Goal: Task Accomplishment & Management: Manage account settings

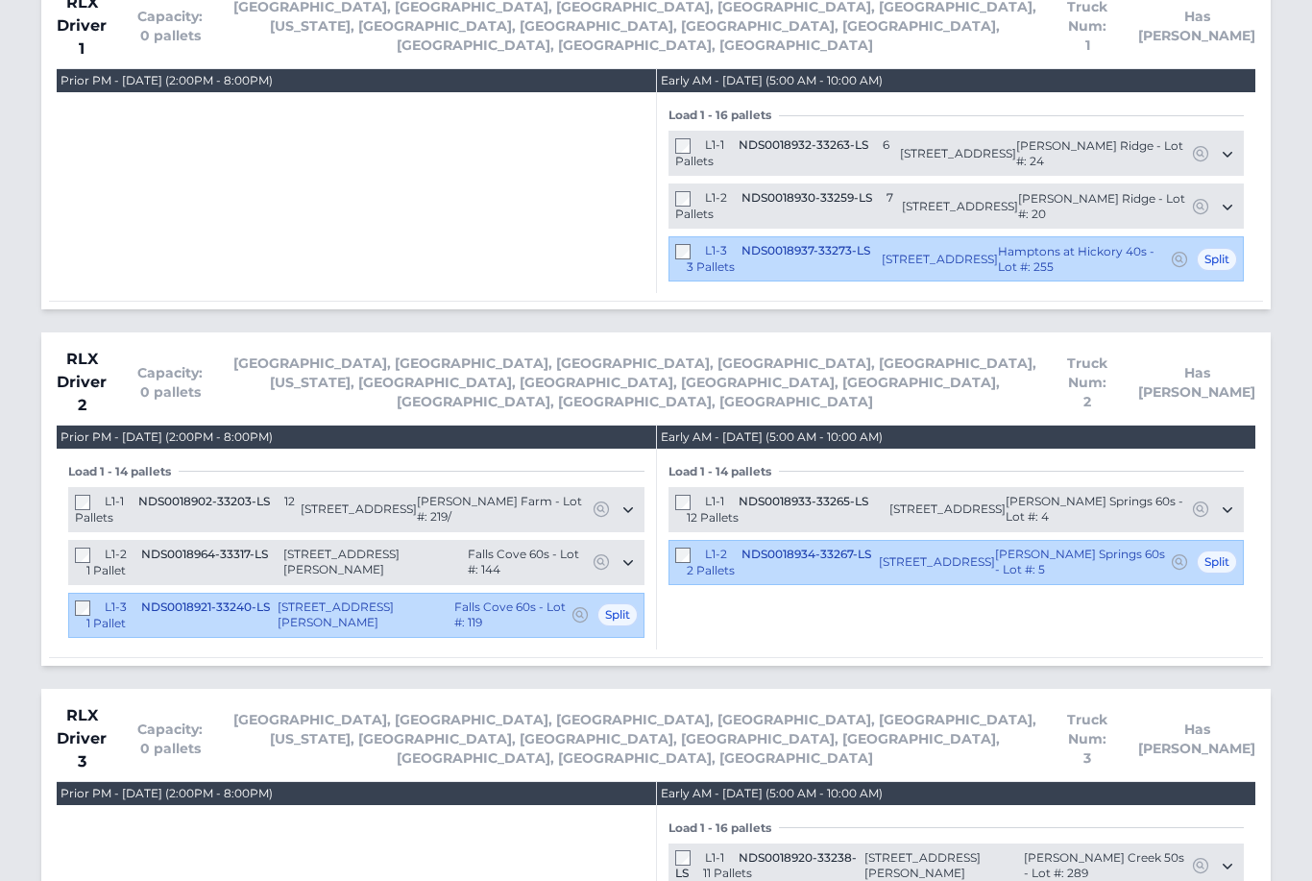
scroll to position [2965, 0]
click at [947, 146] on span "1047 20th Ave Loop SE Hickory, NC 28602" at bounding box center [958, 153] width 116 height 15
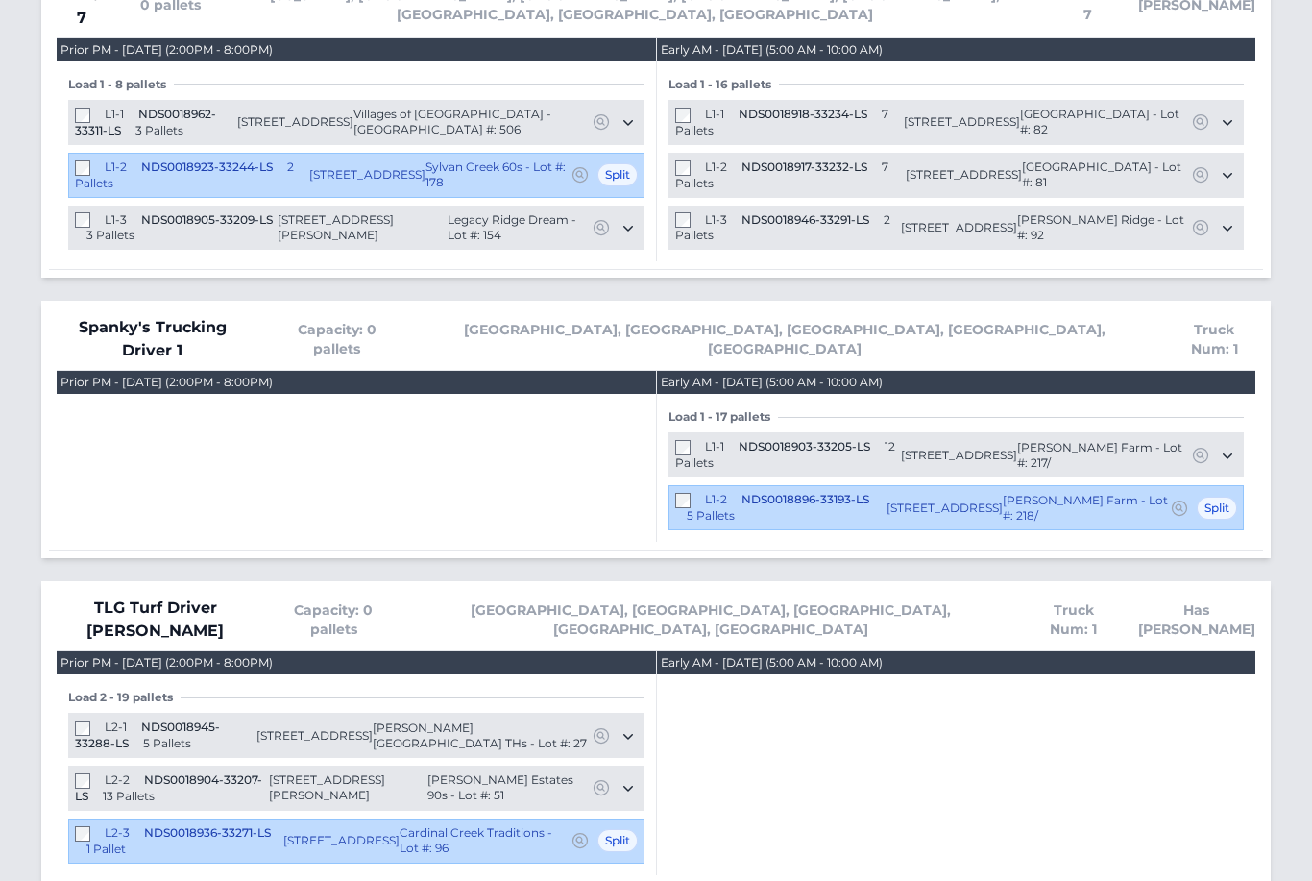
scroll to position [5027, 0]
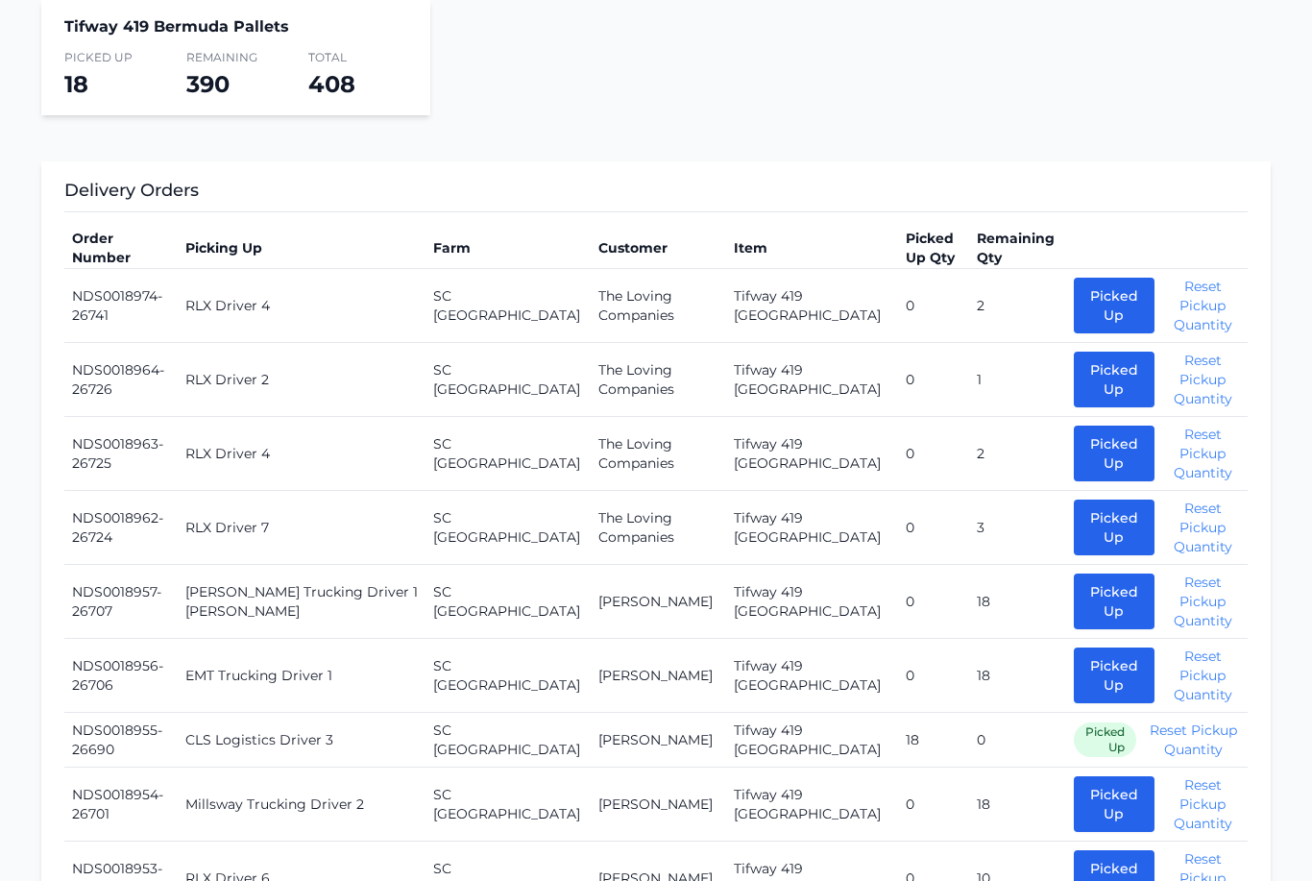
click at [1074, 384] on button "Picked Up" at bounding box center [1114, 381] width 81 height 56
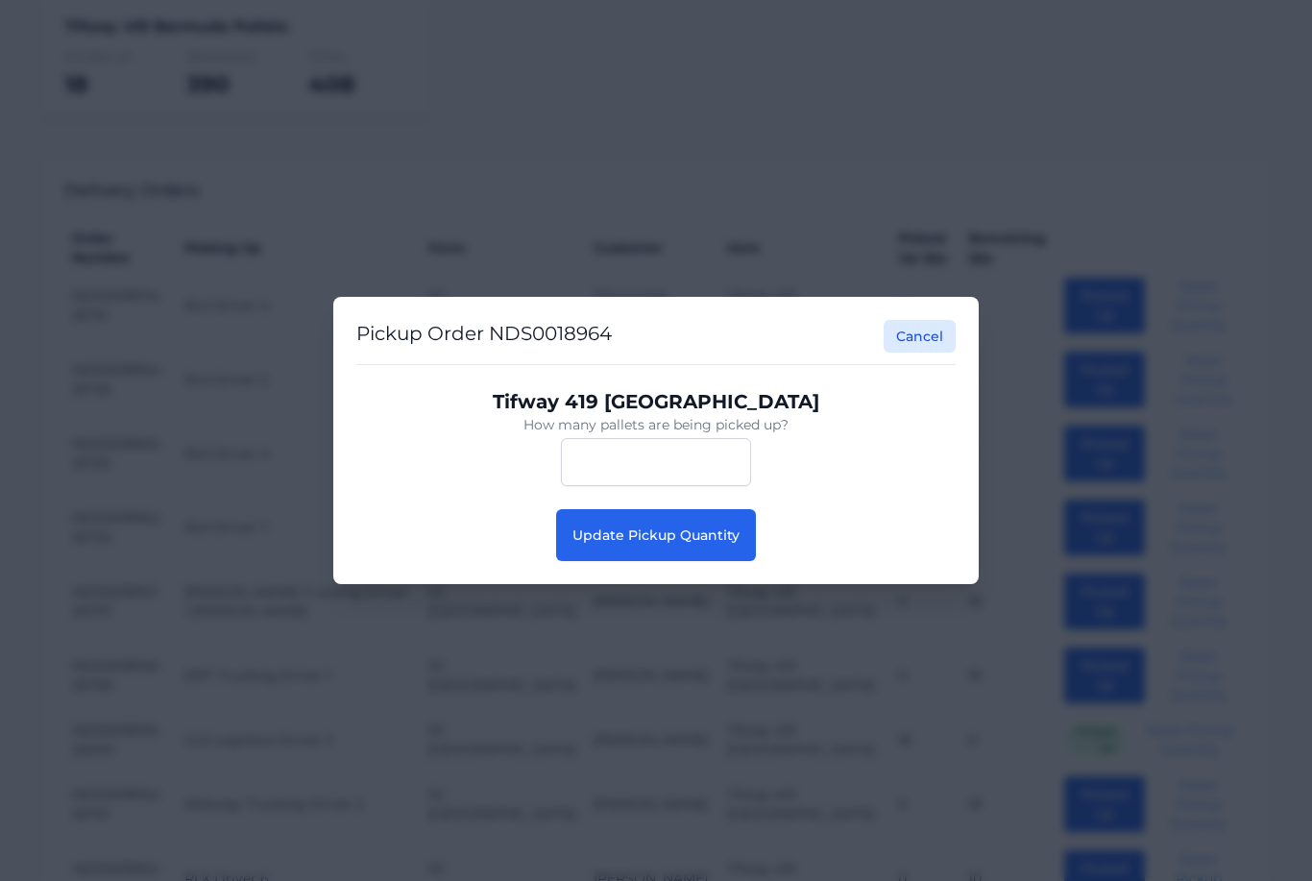
click at [703, 544] on span "Update Pickup Quantity" at bounding box center [656, 534] width 167 height 17
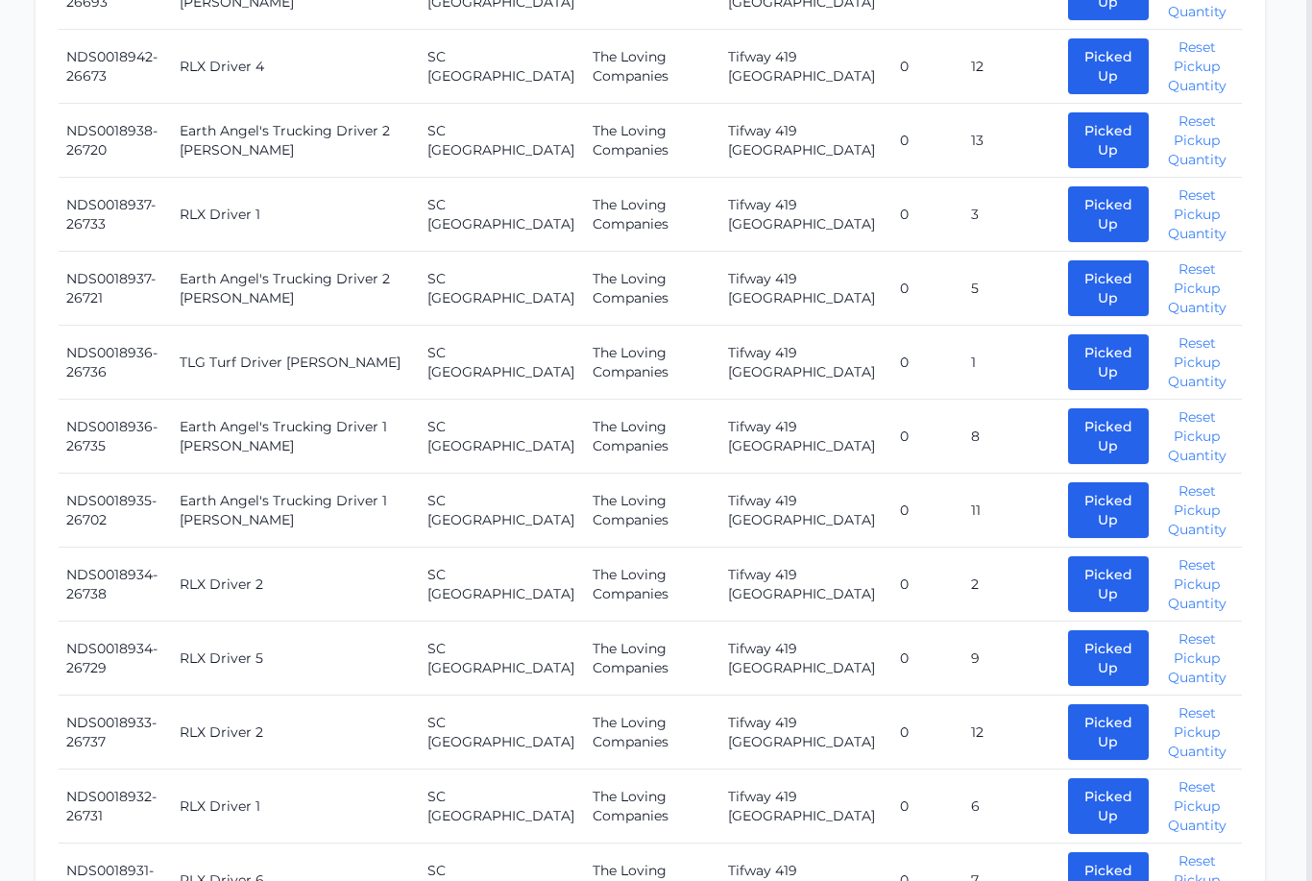
scroll to position [1755, 5]
click at [1069, 556] on button "Picked Up" at bounding box center [1109, 584] width 81 height 56
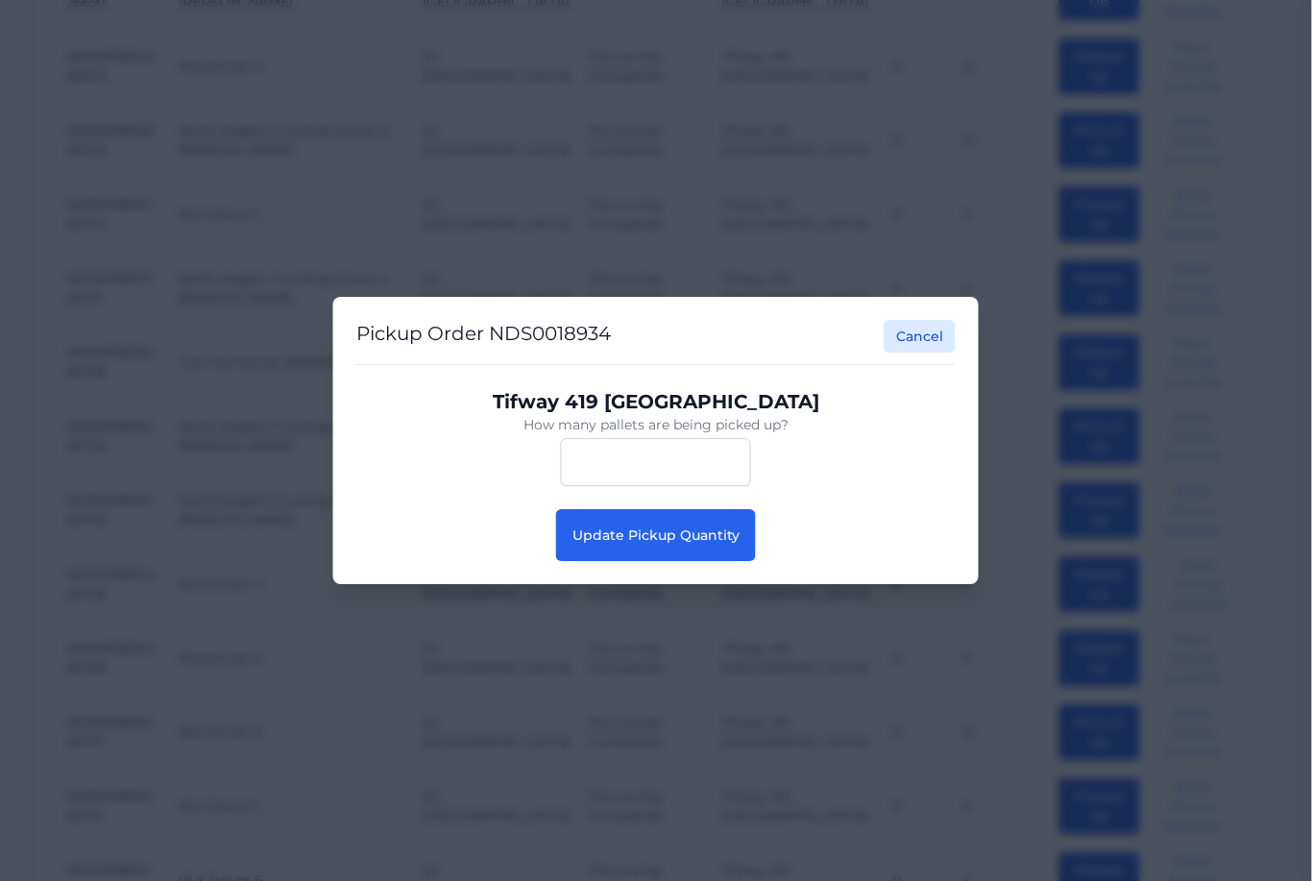
scroll to position [1755, 6]
click at [603, 561] on button "Update Pickup Quantity" at bounding box center [656, 535] width 200 height 52
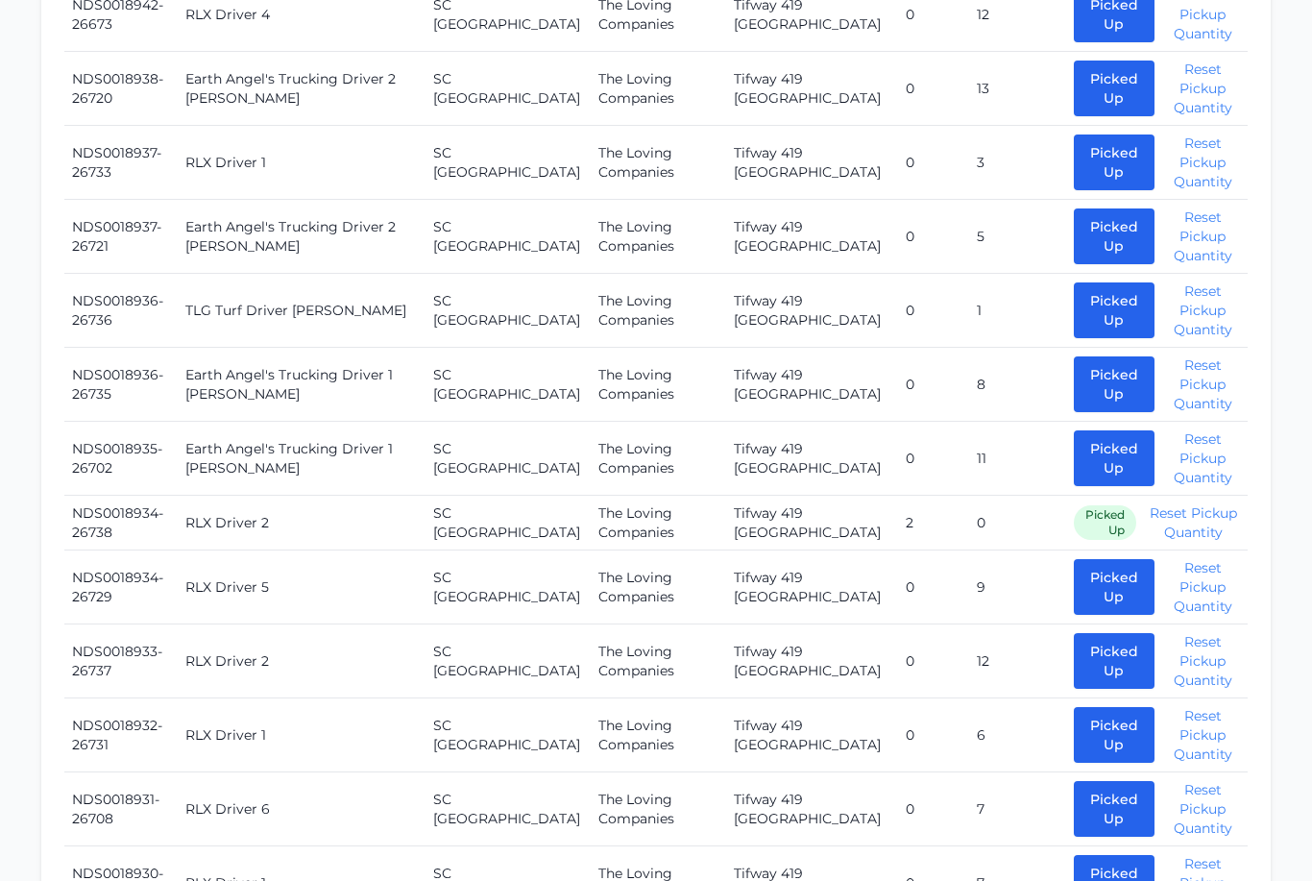
scroll to position [1812, 0]
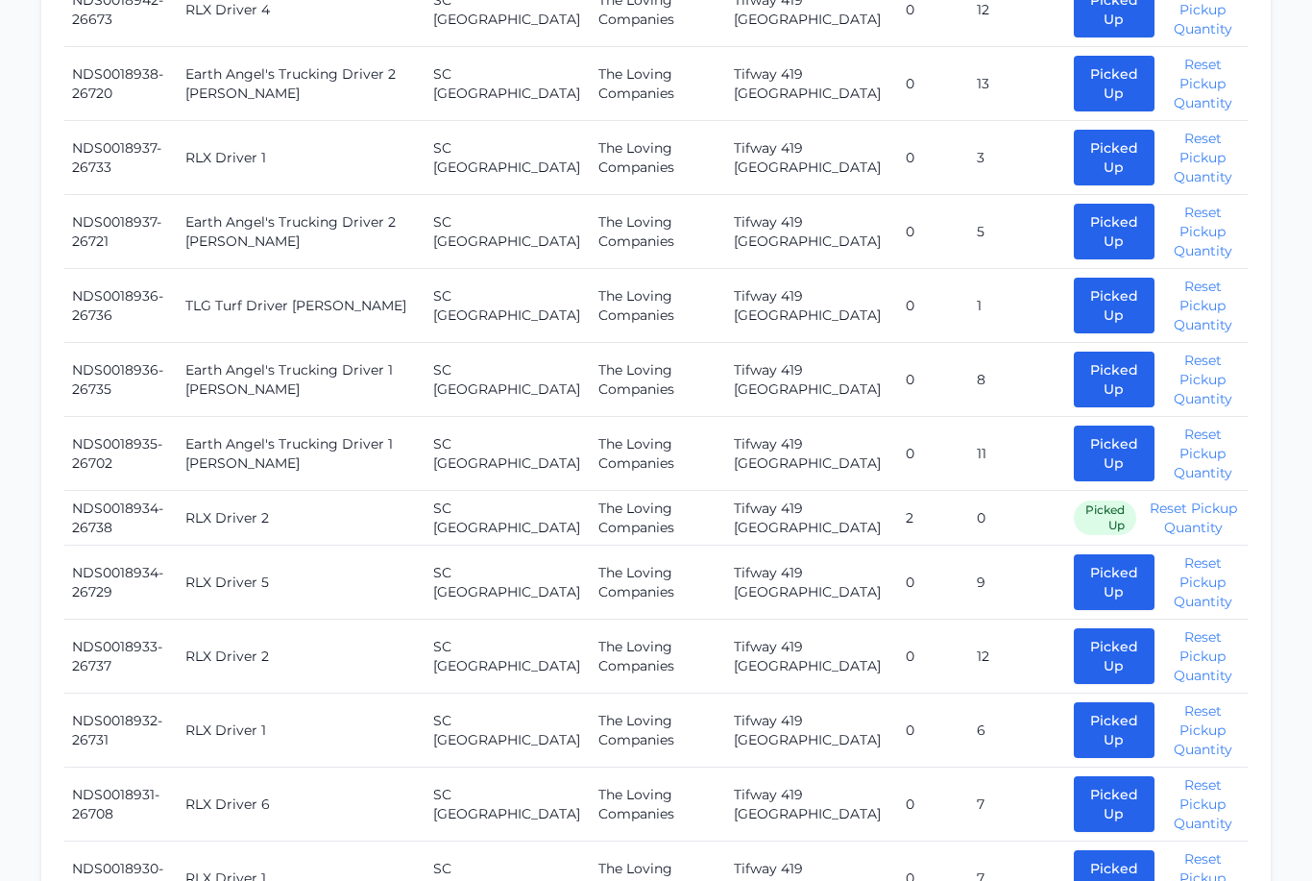
click at [1081, 628] on button "Picked Up" at bounding box center [1114, 656] width 81 height 56
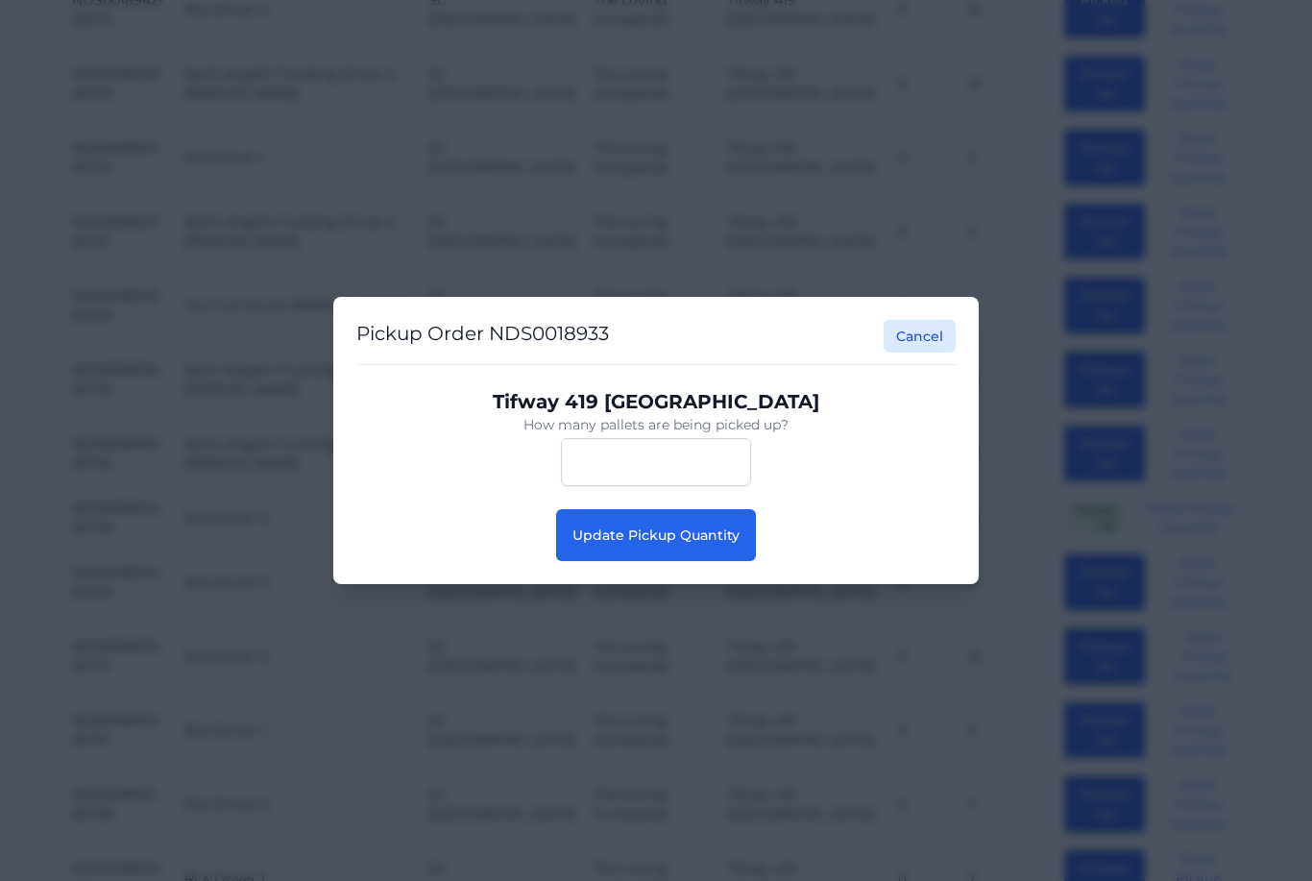
click at [648, 561] on button "Update Pickup Quantity" at bounding box center [656, 535] width 200 height 52
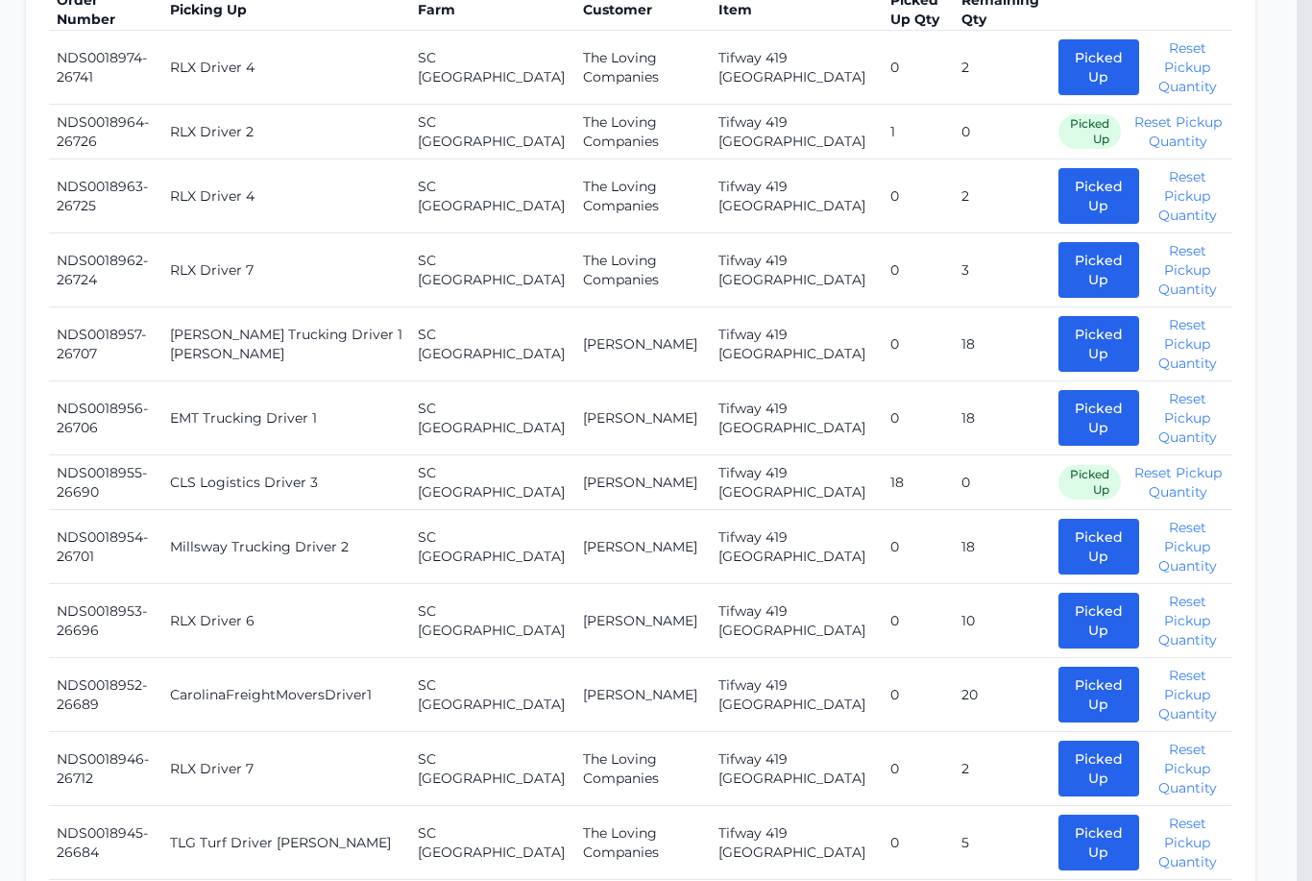
scroll to position [821, 15]
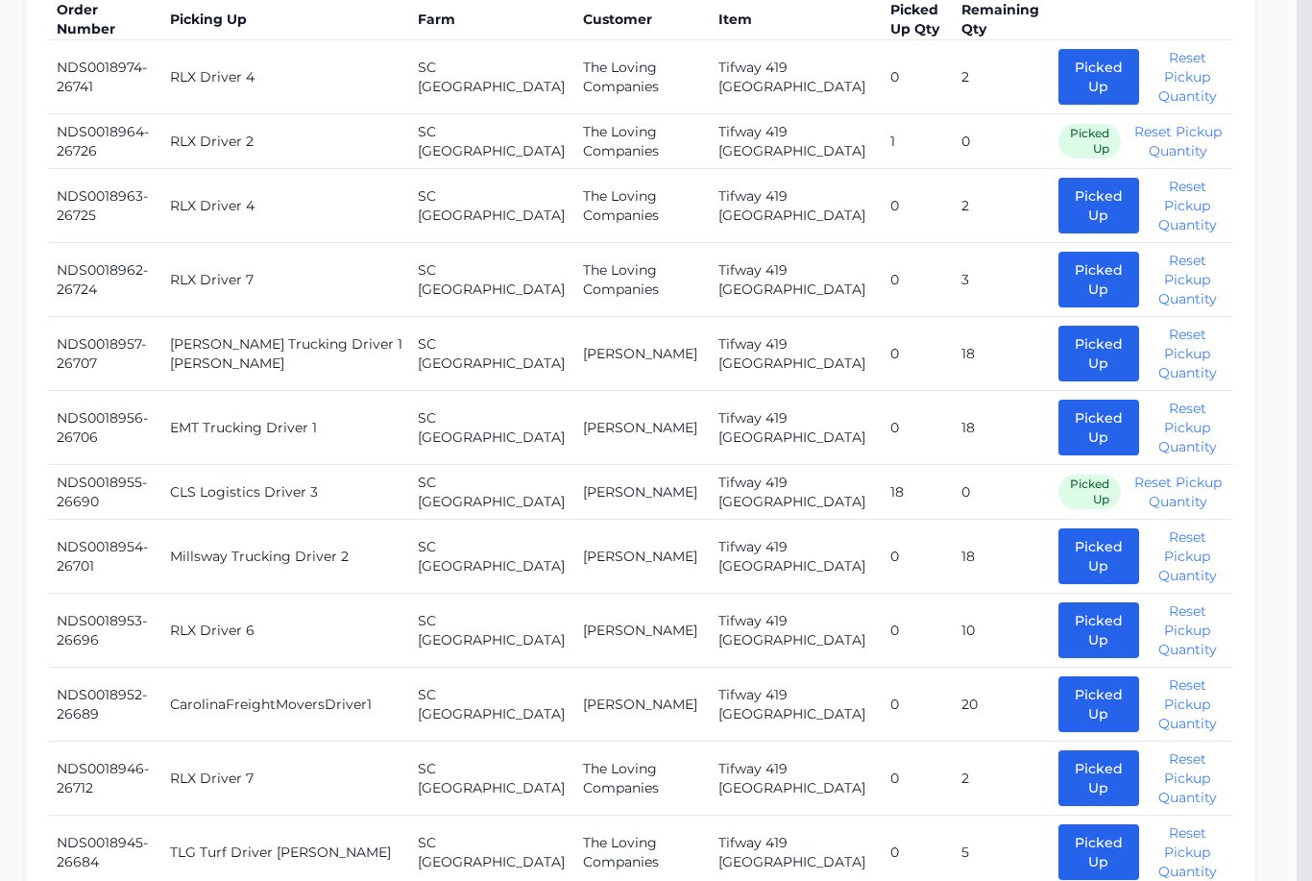
click at [1130, 1] on th at bounding box center [1142, 19] width 182 height 41
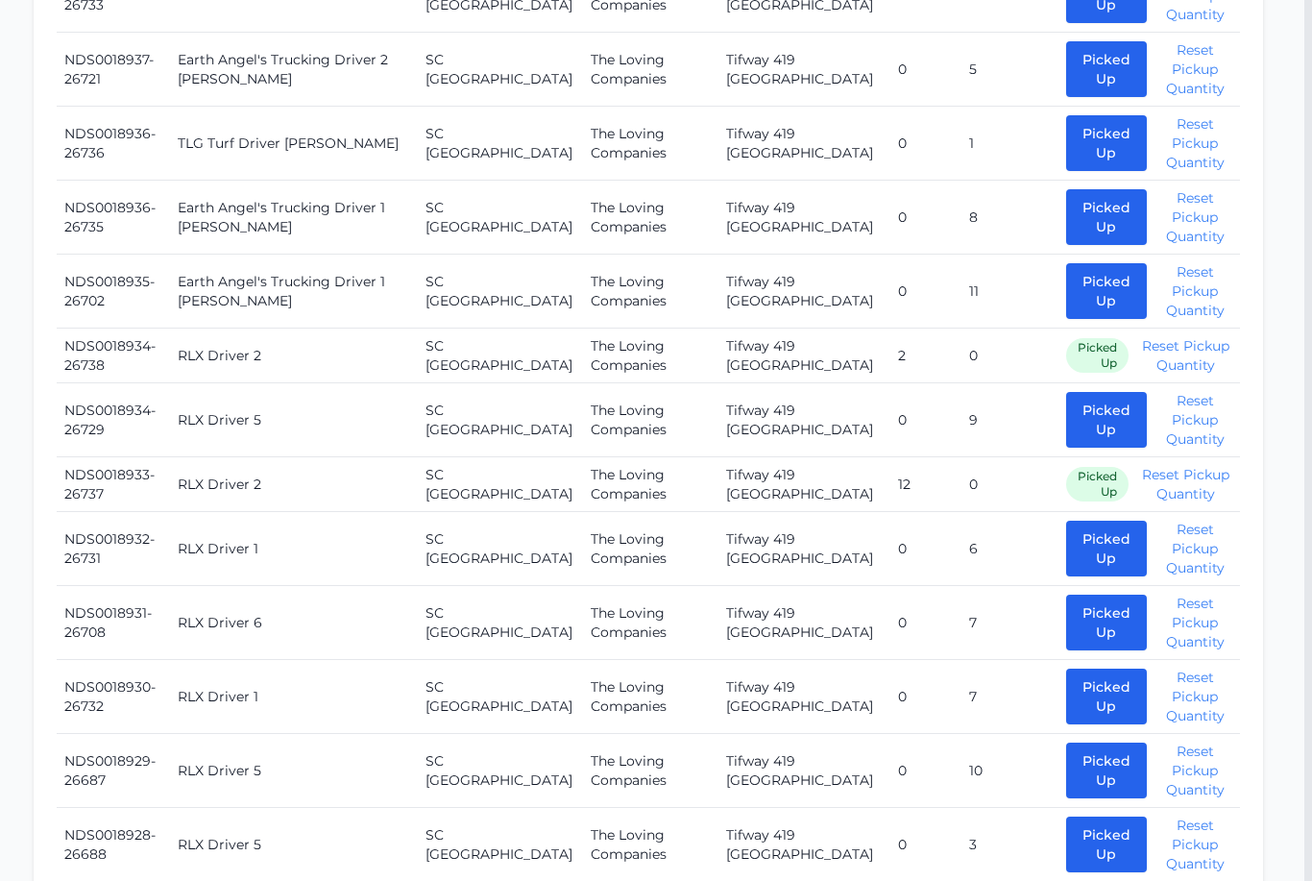
scroll to position [1974, 8]
click at [1175, 336] on button "Reset Pickup Quantity" at bounding box center [1186, 355] width 92 height 38
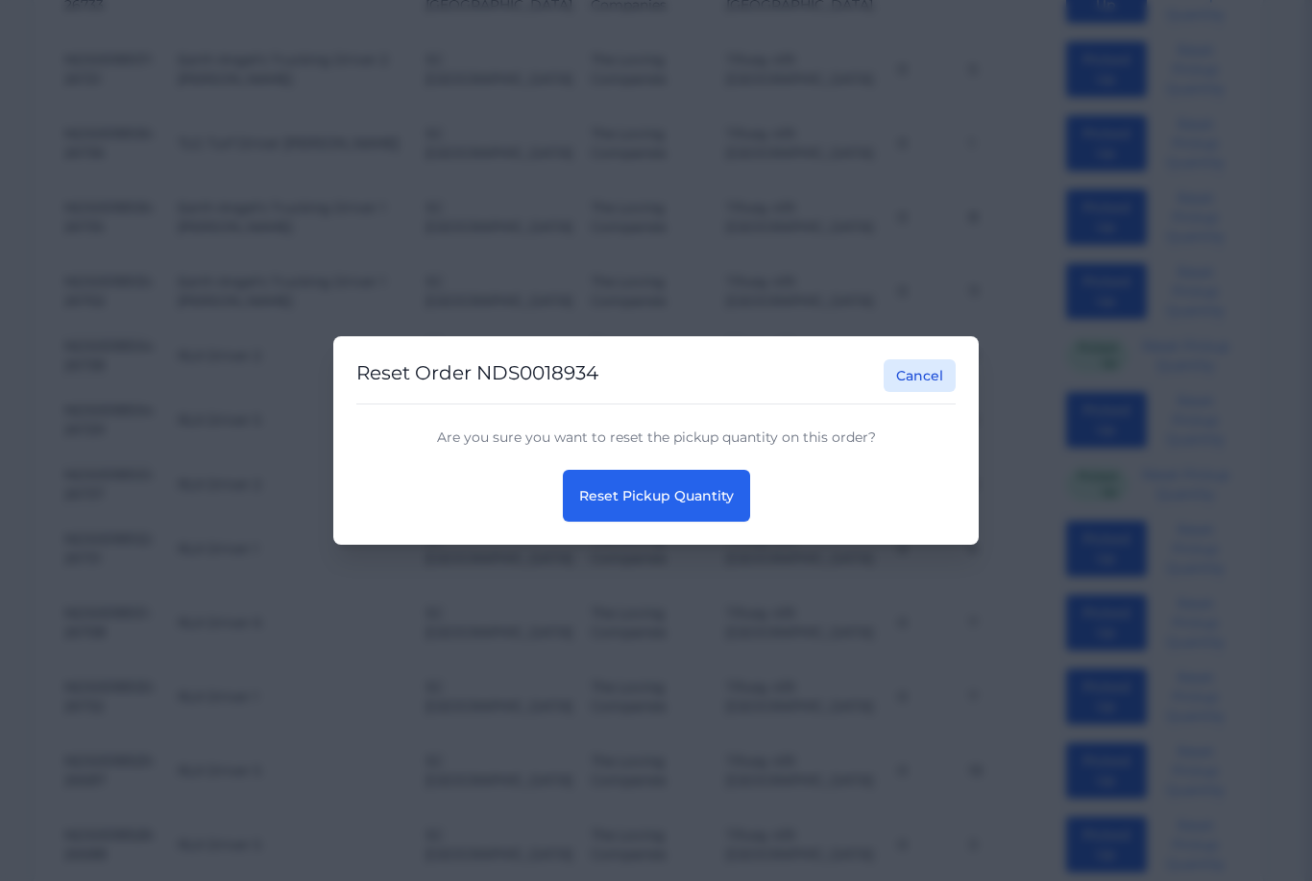
click at [675, 500] on span "Reset Pickup Quantity" at bounding box center [656, 495] width 155 height 17
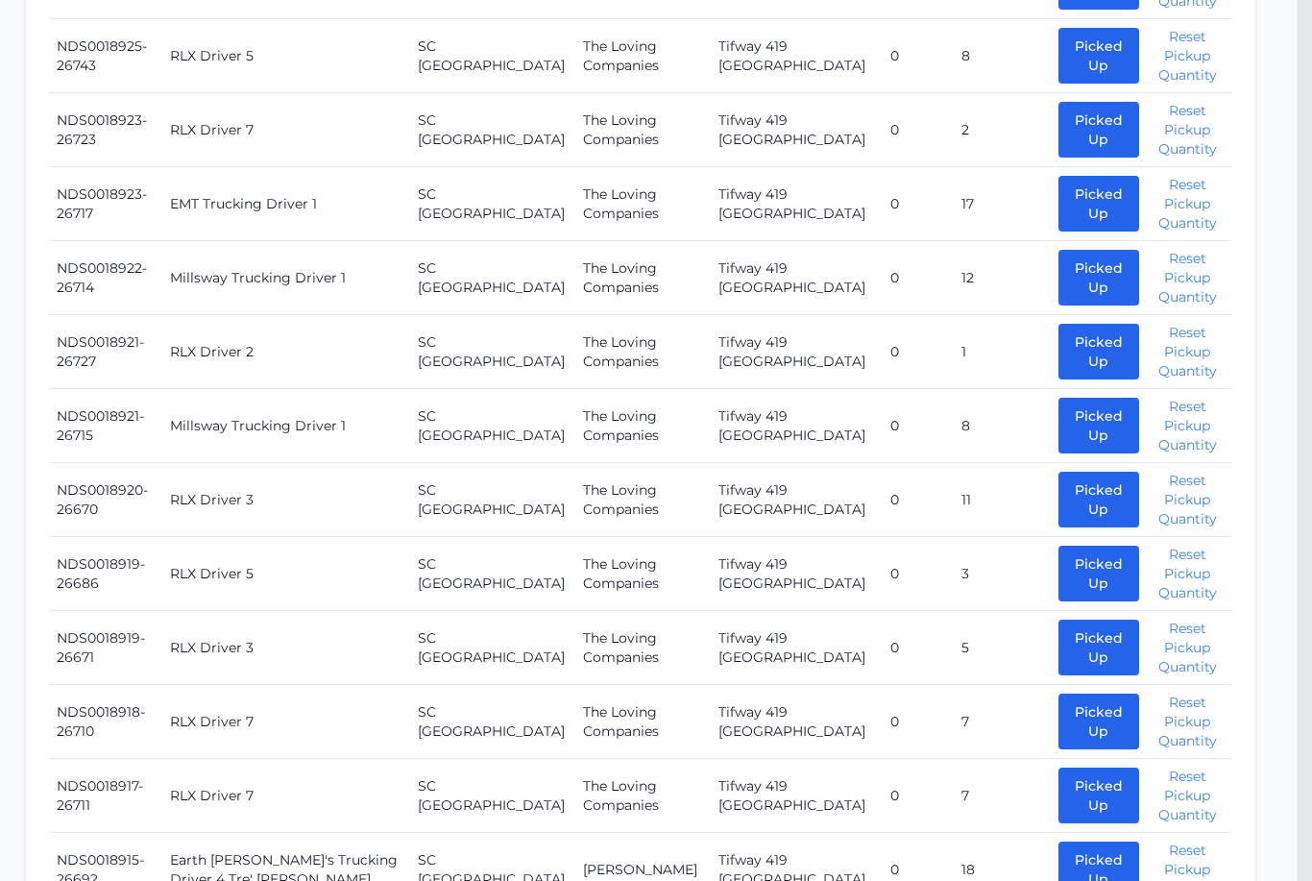
scroll to position [2856, 15]
click at [1059, 324] on button "Picked Up" at bounding box center [1099, 352] width 81 height 56
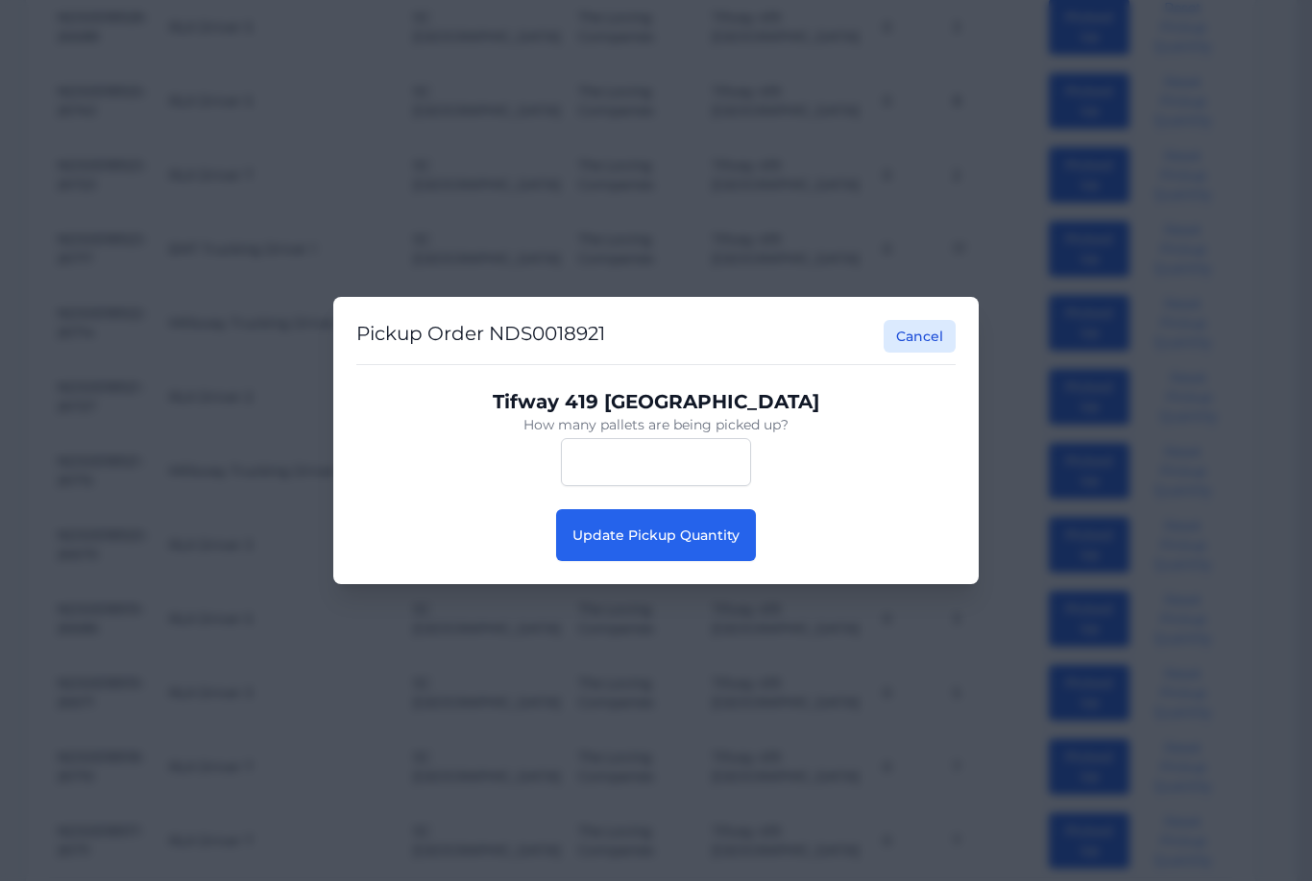
scroll to position [2808, 15]
click at [643, 533] on span "Update Pickup Quantity" at bounding box center [656, 534] width 167 height 17
